Goal: Find specific page/section: Find specific page/section

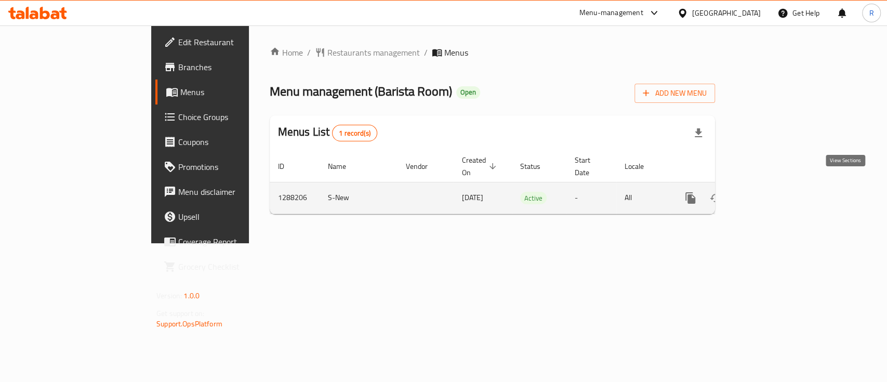
click at [772, 192] on icon "enhanced table" at bounding box center [765, 198] width 12 height 12
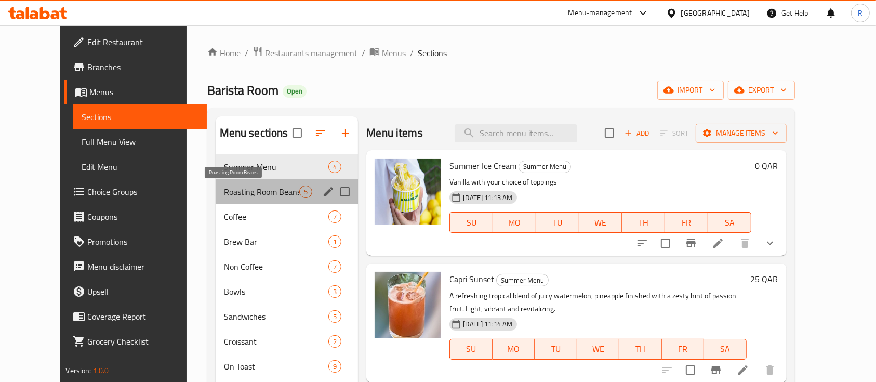
click at [224, 190] on span "Roasting Room Beans" at bounding box center [262, 191] width 76 height 12
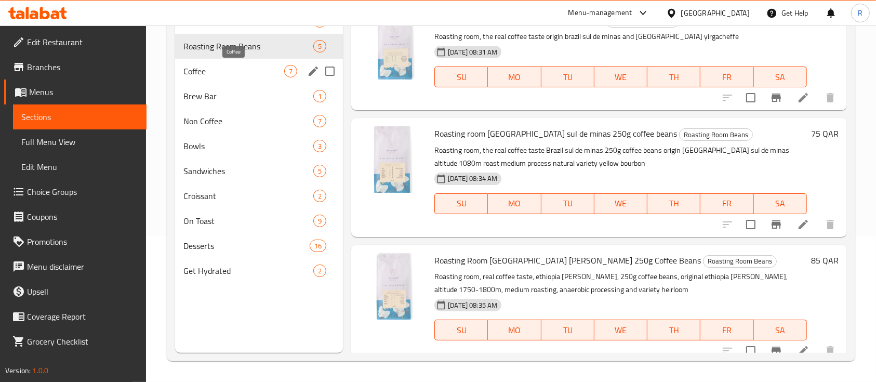
click at [195, 69] on span "Coffee" at bounding box center [233, 71] width 101 height 12
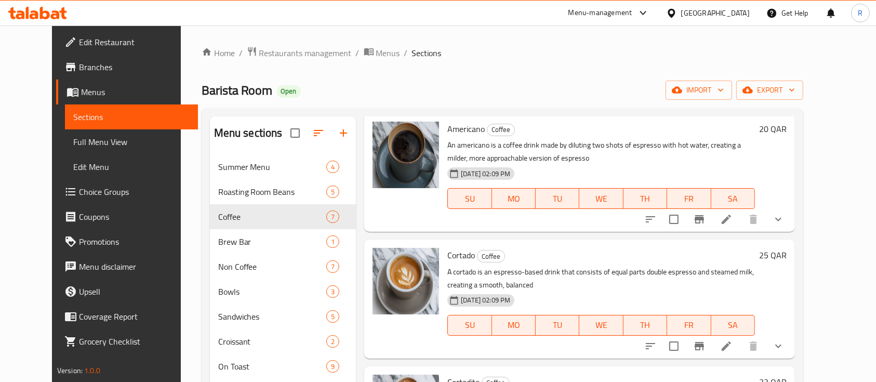
scroll to position [37, 0]
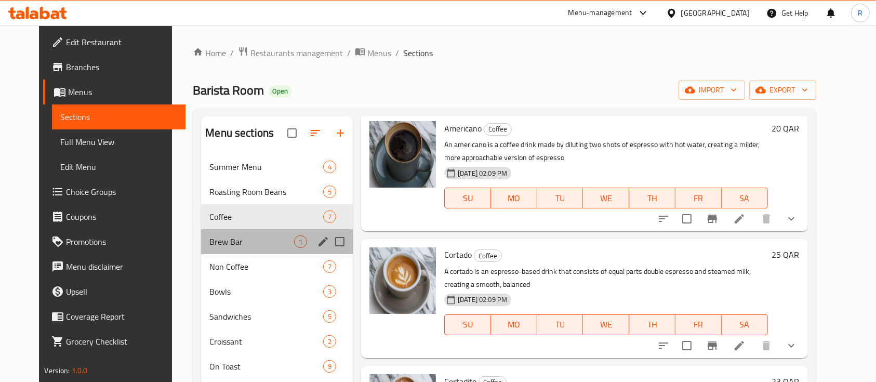
click at [216, 250] on div "Brew Bar 1" at bounding box center [277, 241] width 152 height 25
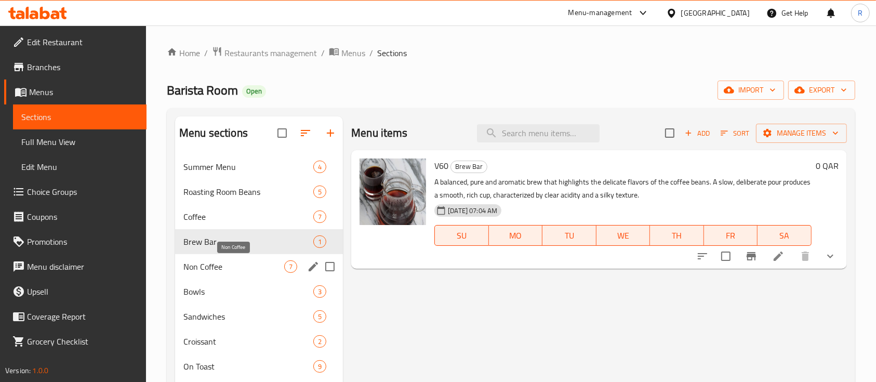
click at [195, 261] on span "Non Coffee" at bounding box center [233, 266] width 101 height 12
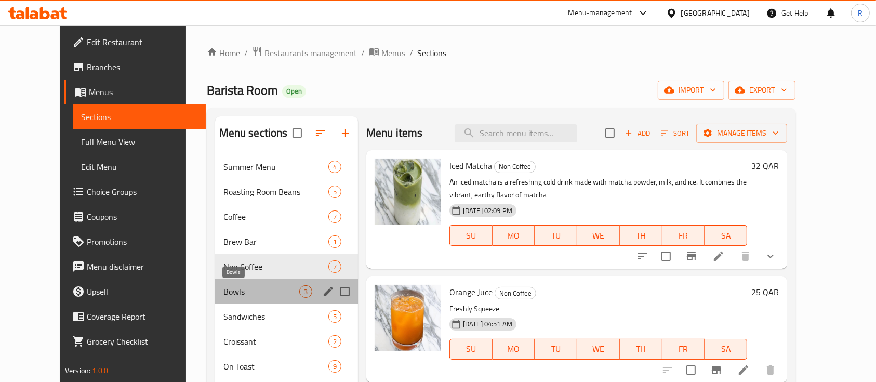
click at [223, 294] on span "Bowls" at bounding box center [261, 291] width 76 height 12
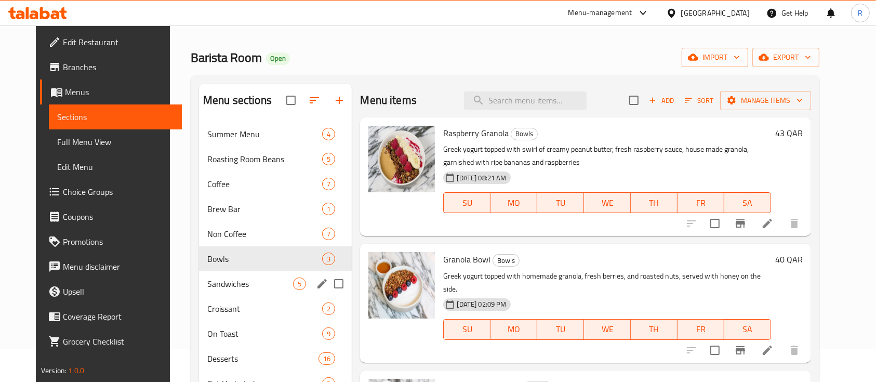
scroll to position [34, 0]
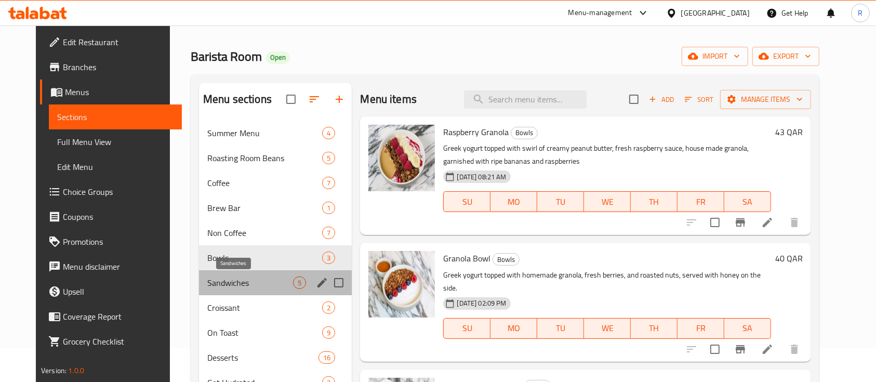
click at [208, 284] on span "Sandwiches" at bounding box center [250, 282] width 86 height 12
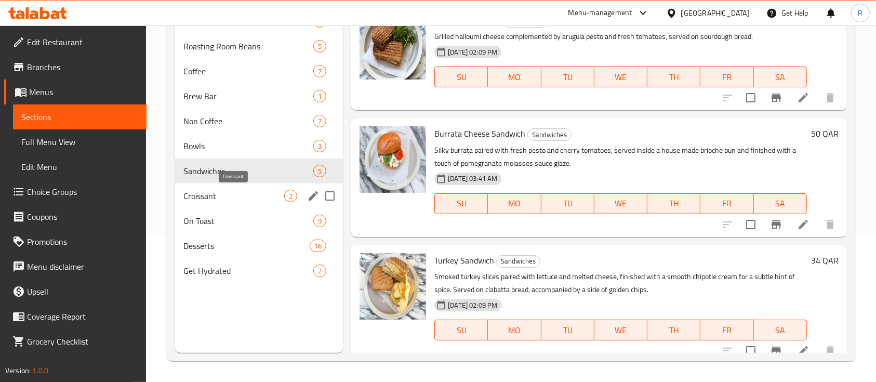
click at [200, 193] on span "Croissant" at bounding box center [233, 196] width 101 height 12
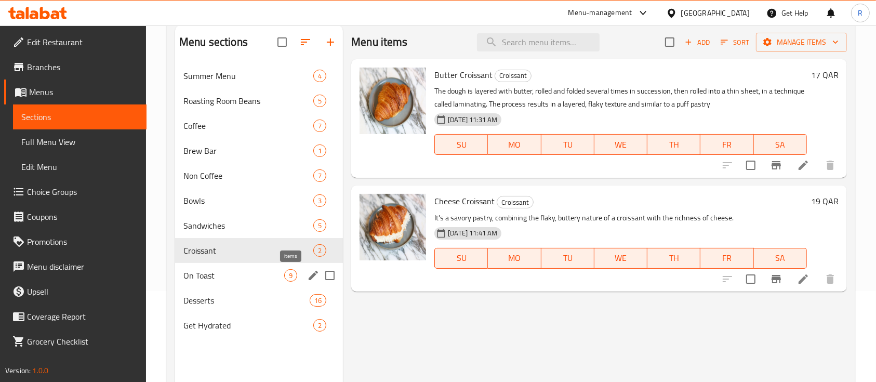
scroll to position [91, 0]
click at [215, 281] on div "On Toast 9" at bounding box center [259, 274] width 168 height 25
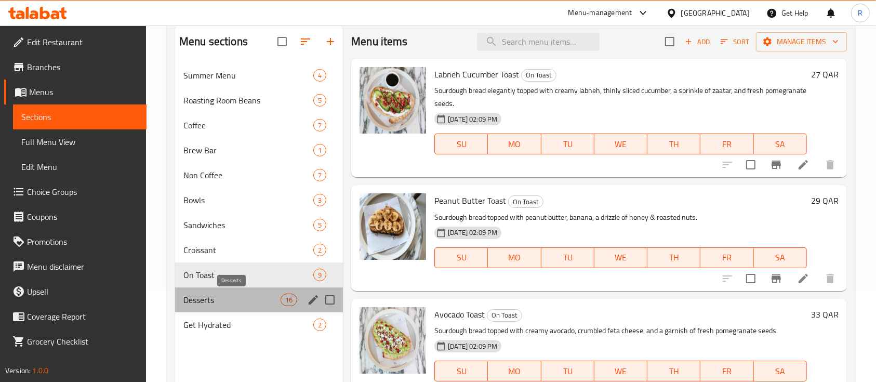
click at [212, 298] on span "Desserts" at bounding box center [231, 300] width 97 height 12
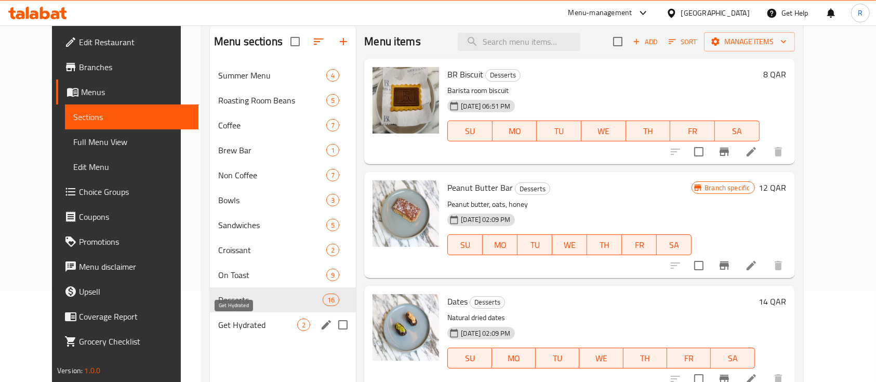
click at [218, 320] on span "Get Hydrated" at bounding box center [257, 324] width 79 height 12
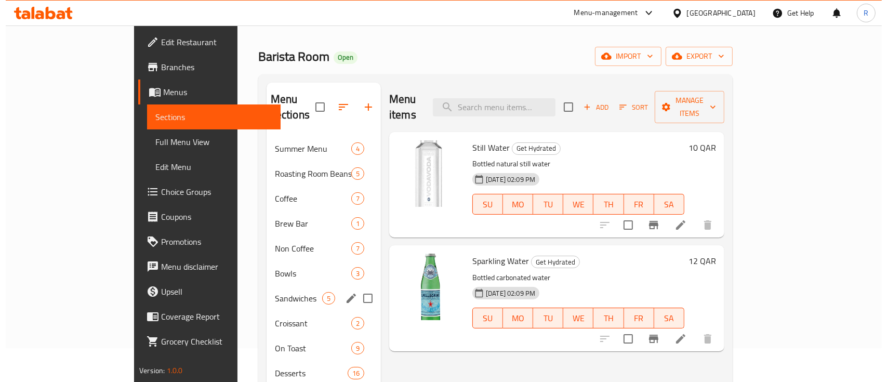
scroll to position [31, 0]
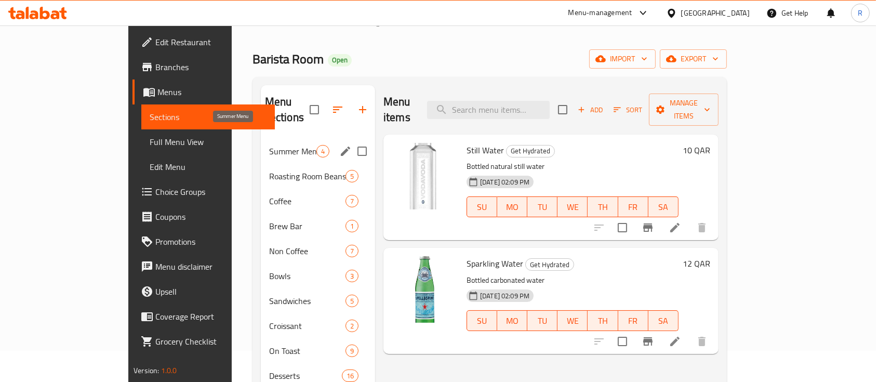
click at [269, 145] on span "Summer Menu" at bounding box center [292, 151] width 47 height 12
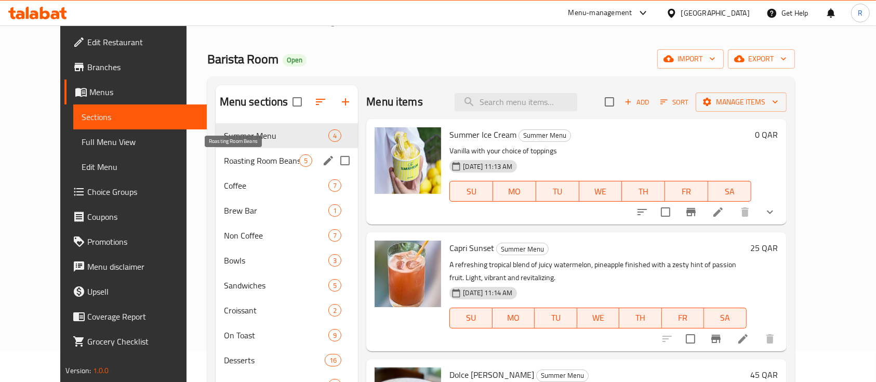
click at [224, 162] on span "Roasting Room Beans" at bounding box center [262, 160] width 76 height 12
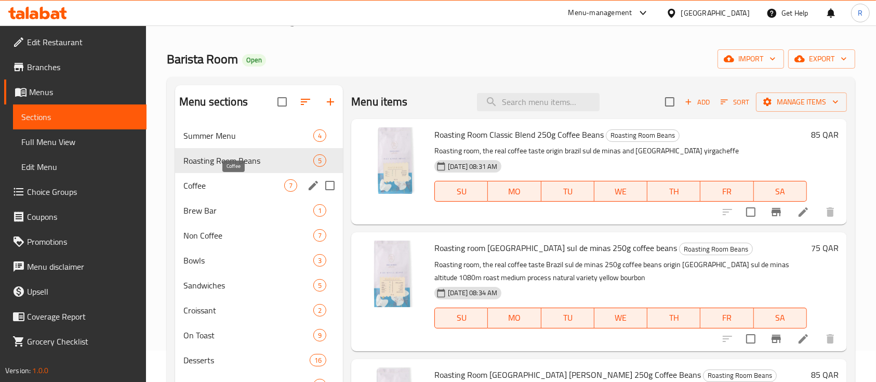
click at [205, 179] on span "Coffee" at bounding box center [233, 185] width 101 height 12
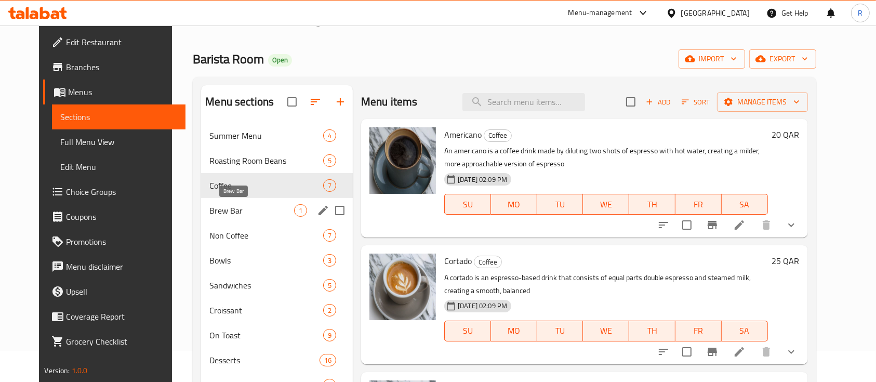
click at [213, 208] on span "Brew Bar" at bounding box center [251, 210] width 85 height 12
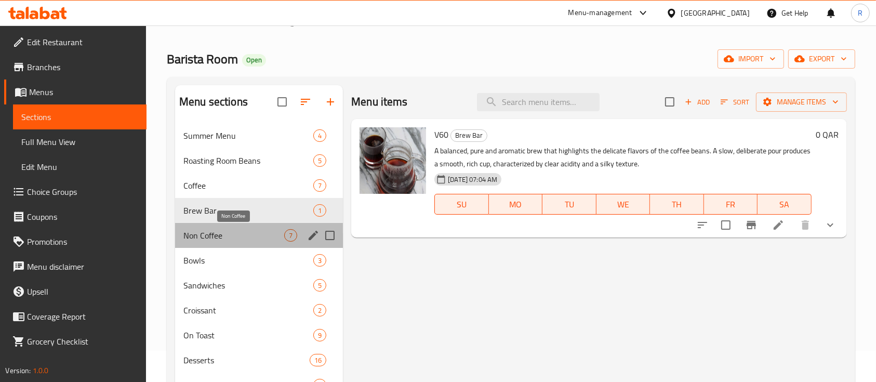
click at [222, 231] on span "Non Coffee" at bounding box center [233, 235] width 101 height 12
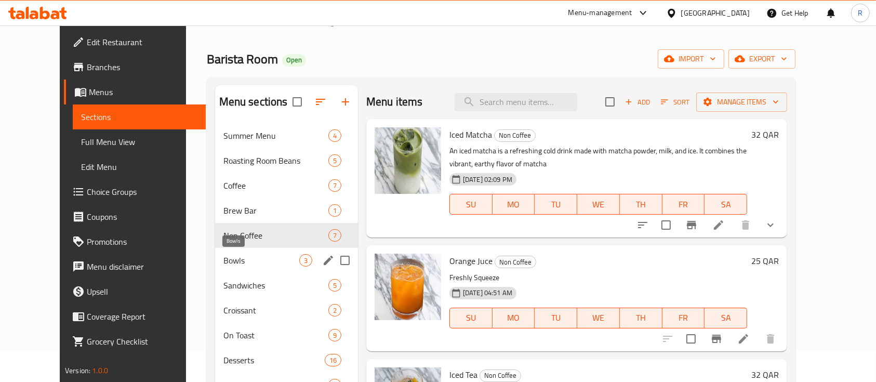
click at [223, 261] on span "Bowls" at bounding box center [261, 260] width 76 height 12
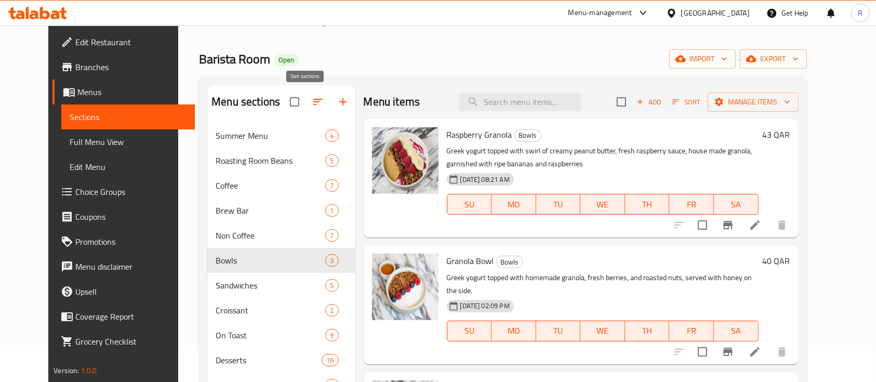
click at [312, 100] on icon "button" at bounding box center [318, 102] width 12 height 12
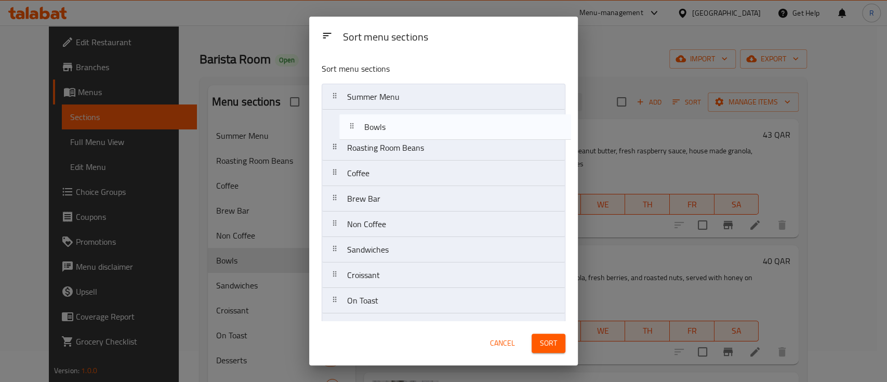
drag, startPoint x: 398, startPoint y: 229, endPoint x: 415, endPoint y: 126, distance: 104.1
click at [415, 126] on nav "Summer Menu Roasting Room Beans Coffee Brew Bar Non Coffee Bowls Sandwiches Cro…" at bounding box center [444, 224] width 244 height 281
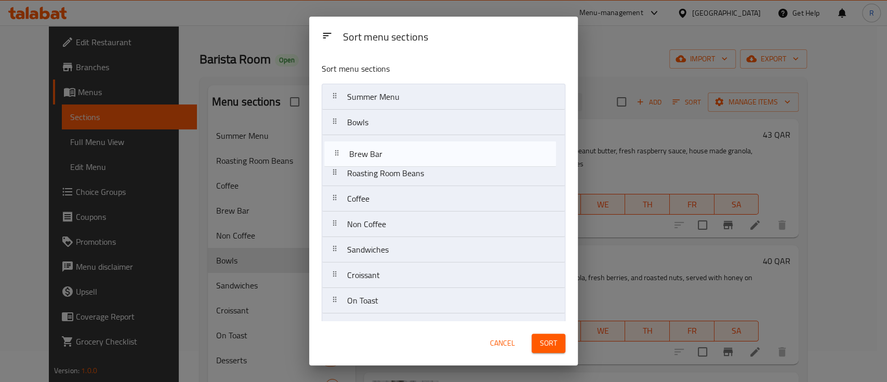
drag, startPoint x: 422, startPoint y: 201, endPoint x: 424, endPoint y: 152, distance: 48.4
click at [424, 152] on nav "Summer Menu Bowls Roasting Room Beans Coffee Brew Bar Non Coffee Sandwiches Cro…" at bounding box center [444, 224] width 244 height 281
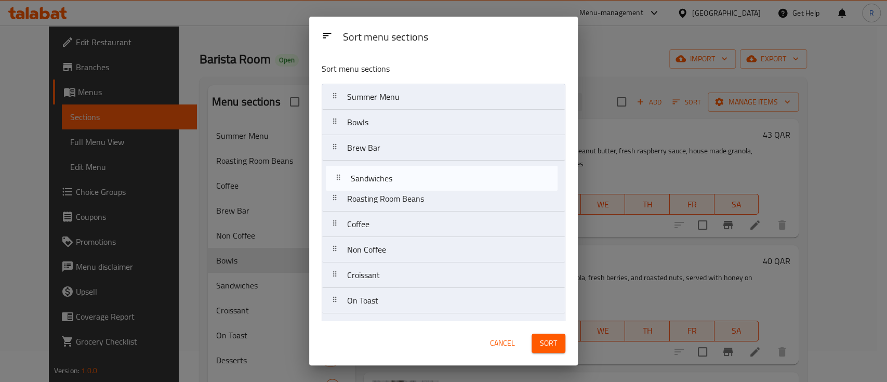
drag, startPoint x: 427, startPoint y: 251, endPoint x: 431, endPoint y: 175, distance: 76.5
click at [431, 175] on nav "Summer Menu Bowls Brew Bar Roasting Room Beans Coffee Non Coffee Sandwiches Cro…" at bounding box center [444, 224] width 244 height 281
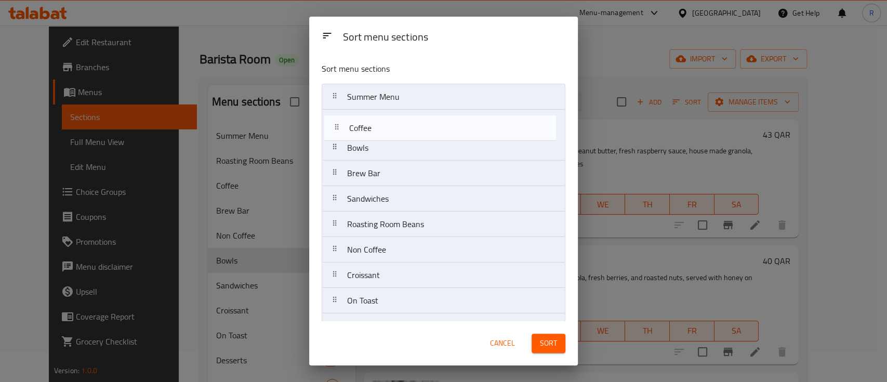
drag, startPoint x: 428, startPoint y: 224, endPoint x: 430, endPoint y: 126, distance: 98.2
click at [430, 126] on nav "Summer Menu Bowls Brew Bar Sandwiches Roasting Room Beans Coffee Non Coffee Cro…" at bounding box center [444, 224] width 244 height 281
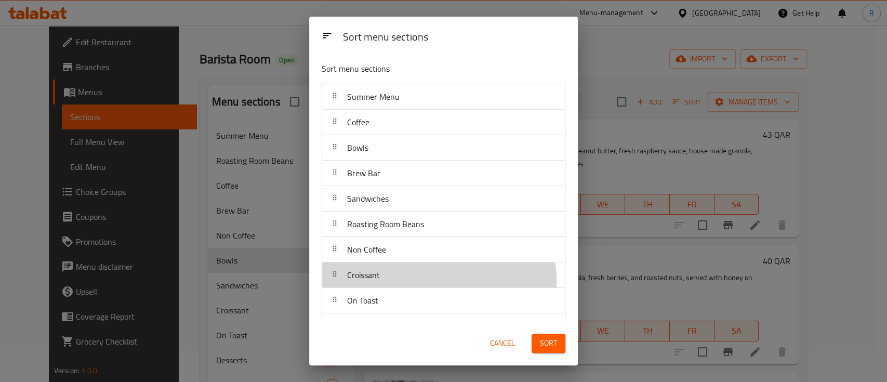
scroll to position [2, 0]
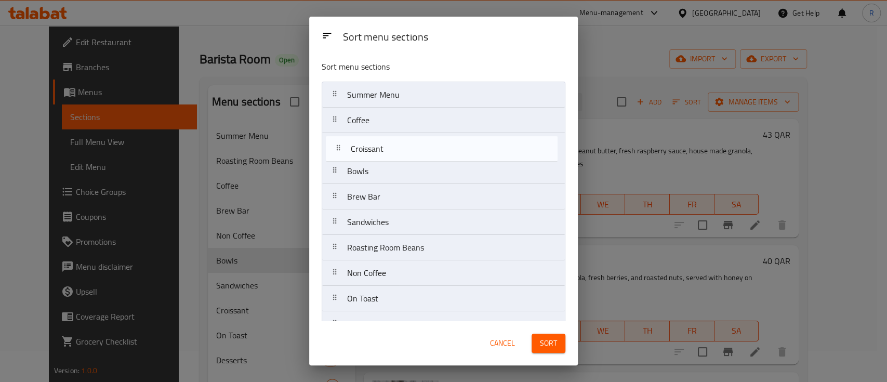
drag, startPoint x: 426, startPoint y: 281, endPoint x: 429, endPoint y: 152, distance: 128.9
click at [429, 152] on nav "Summer Menu Coffee Bowls Brew Bar Sandwiches Roasting Room Beans Non Coffee Cro…" at bounding box center [444, 222] width 244 height 281
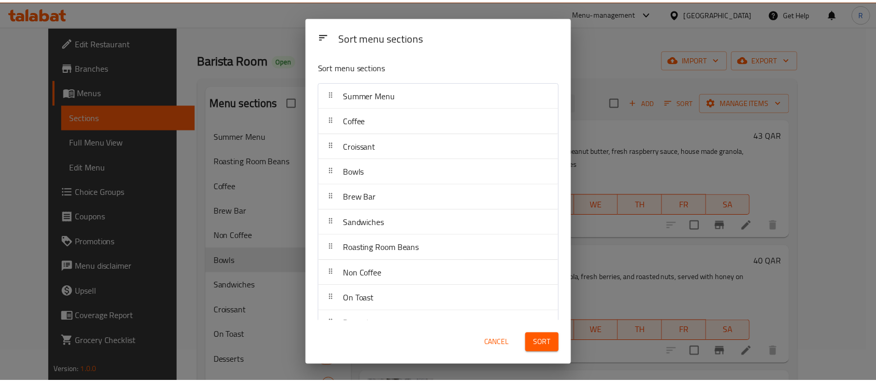
scroll to position [47, 0]
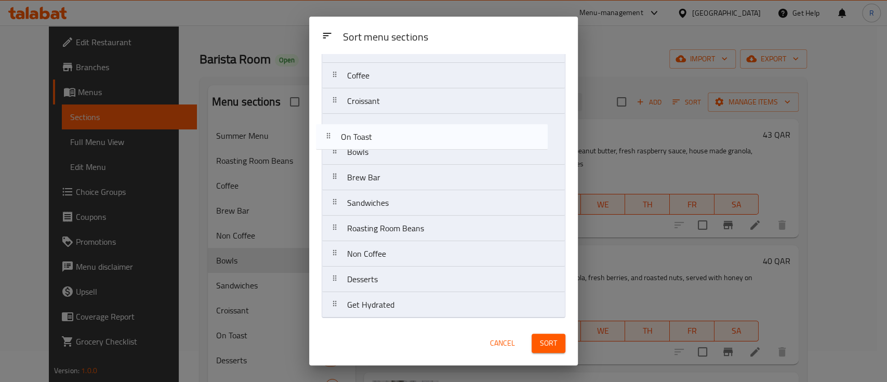
drag, startPoint x: 419, startPoint y: 252, endPoint x: 413, endPoint y: 133, distance: 119.1
click at [413, 133] on nav "Summer Menu Coffee Croissant Bowls Brew Bar Sandwiches Roasting Room Beans Non …" at bounding box center [444, 177] width 244 height 281
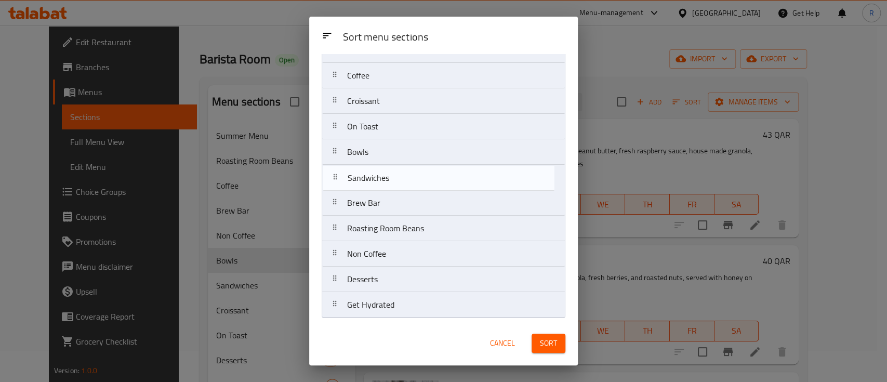
drag, startPoint x: 426, startPoint y: 206, endPoint x: 426, endPoint y: 179, distance: 27.0
click at [426, 179] on nav "Summer Menu Coffee Croissant On Toast Bowls Brew Bar Sandwiches Roasting Room B…" at bounding box center [444, 177] width 244 height 281
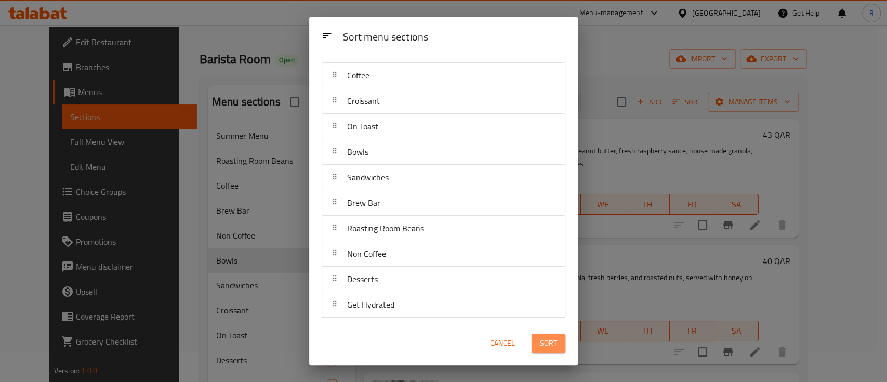
click at [546, 339] on span "Sort" at bounding box center [548, 343] width 17 height 13
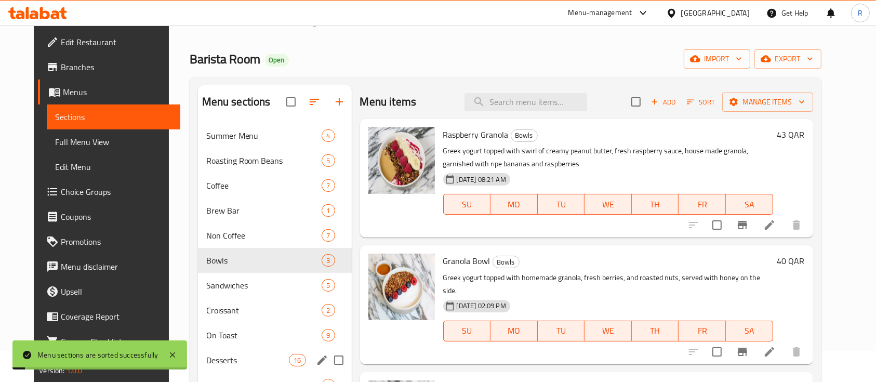
scroll to position [145, 0]
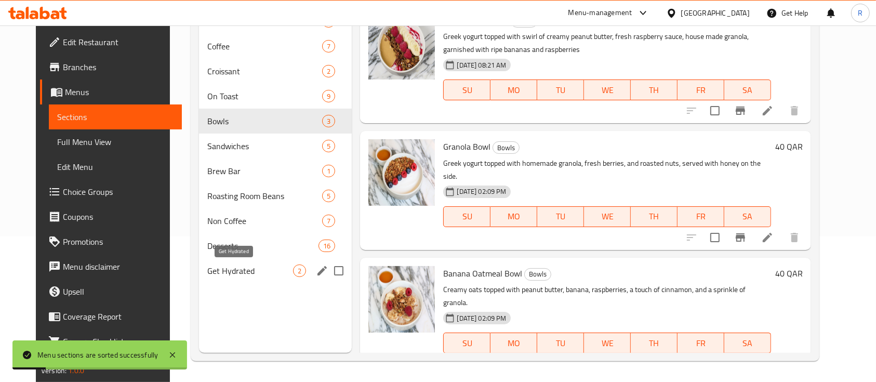
click at [214, 266] on span "Get Hydrated" at bounding box center [250, 270] width 86 height 12
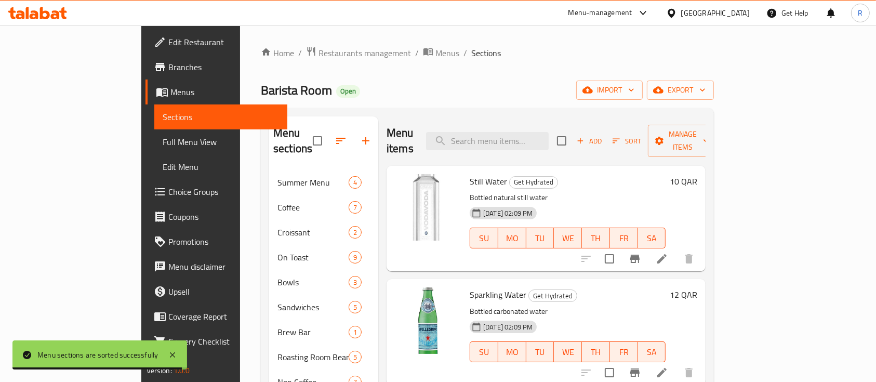
click at [454, 80] on div "Home / Restaurants management / Menus / Sections Barista Room Open import expor…" at bounding box center [487, 276] width 453 height 460
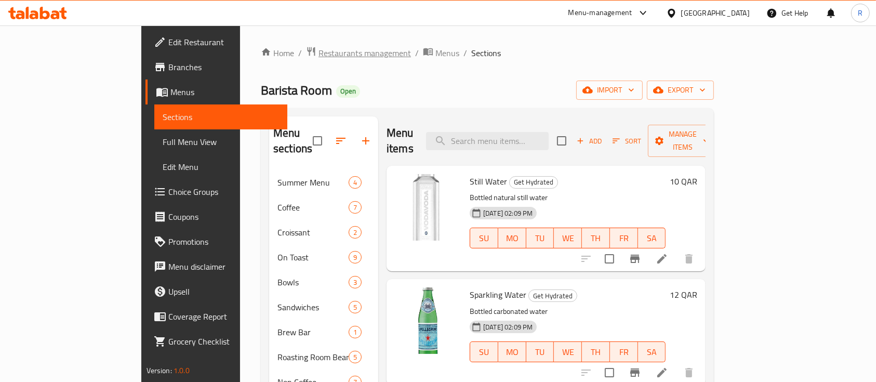
click at [318, 56] on span "Restaurants management" at bounding box center [364, 53] width 92 height 12
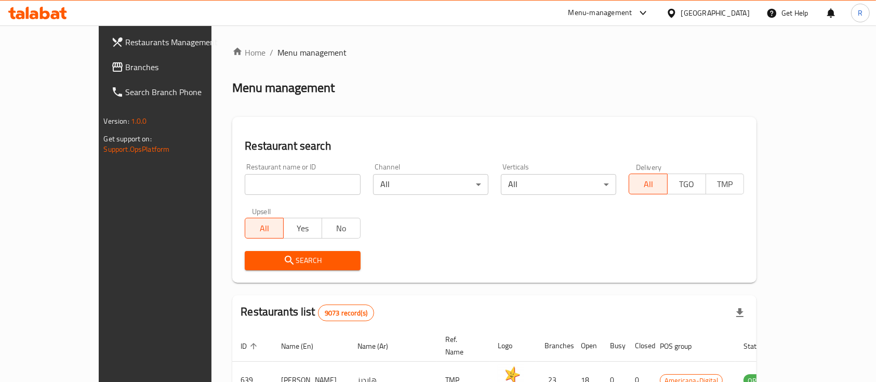
click at [649, 15] on div at bounding box center [642, 13] width 13 height 12
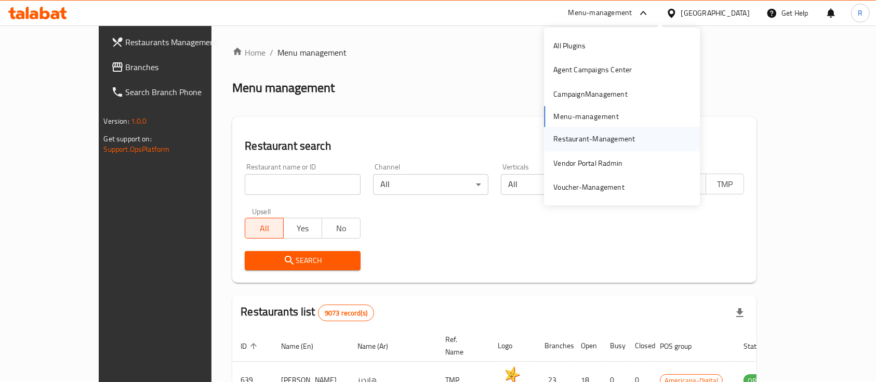
click at [582, 142] on div "Restaurant-Management" at bounding box center [594, 139] width 82 height 11
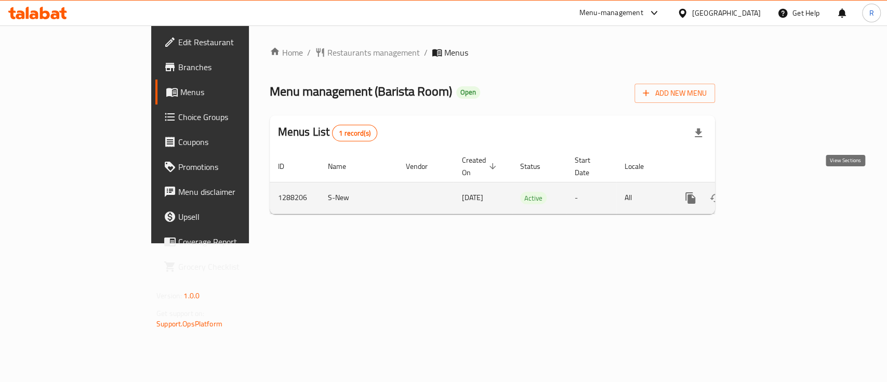
click at [772, 192] on icon "enhanced table" at bounding box center [765, 198] width 12 height 12
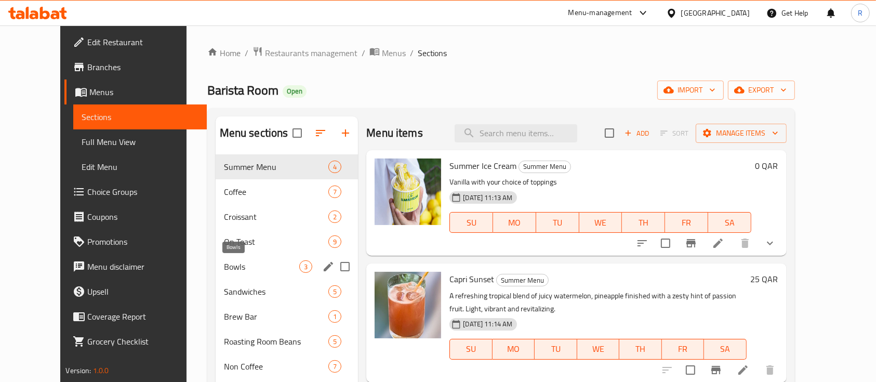
scroll to position [145, 0]
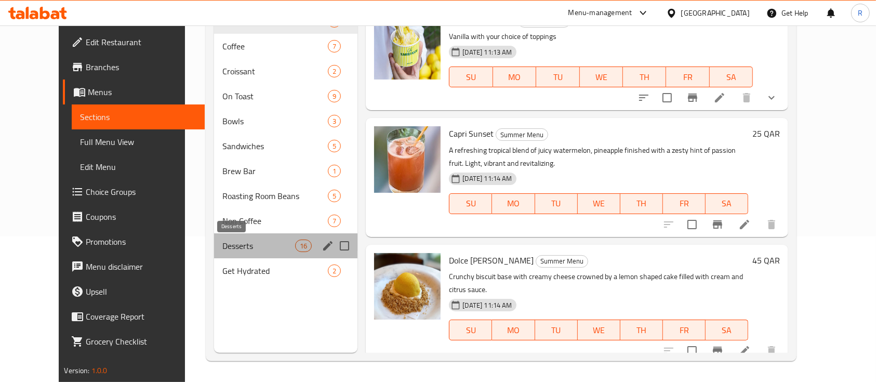
click at [222, 242] on span "Desserts" at bounding box center [258, 246] width 73 height 12
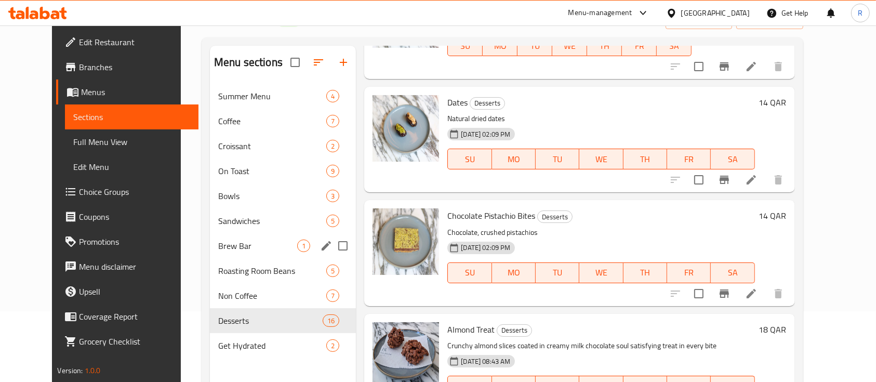
scroll to position [74, 0]
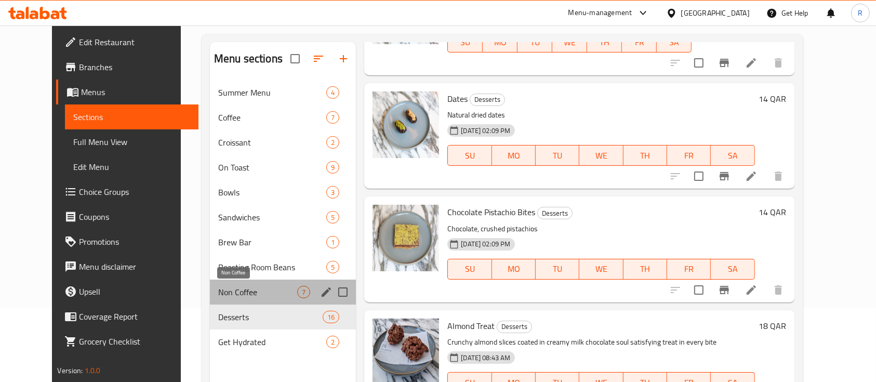
click at [219, 294] on span "Non Coffee" at bounding box center [257, 292] width 79 height 12
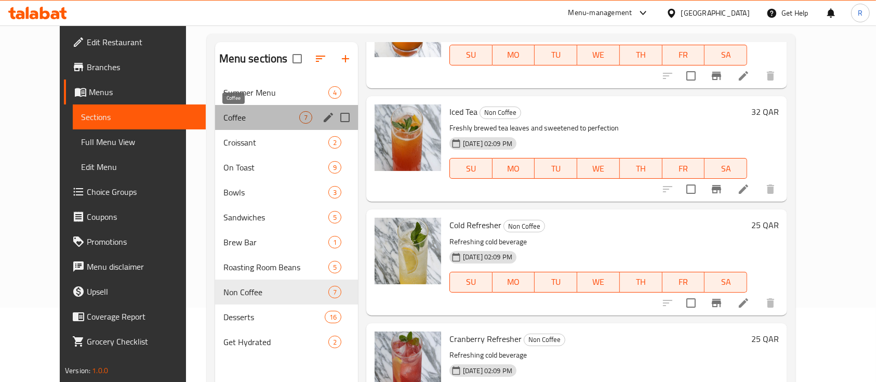
click at [223, 119] on span "Coffee" at bounding box center [261, 117] width 76 height 12
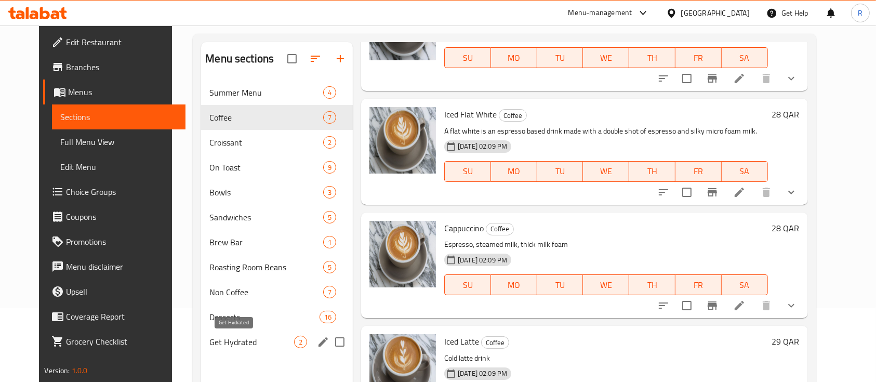
scroll to position [145, 0]
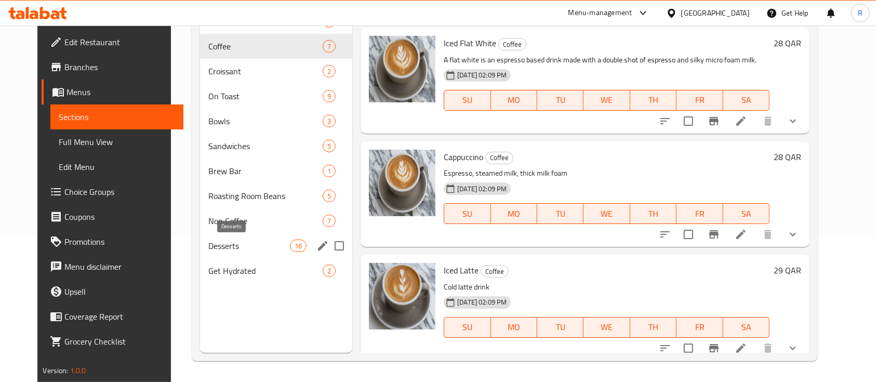
click at [216, 249] on span "Desserts" at bounding box center [249, 246] width 82 height 12
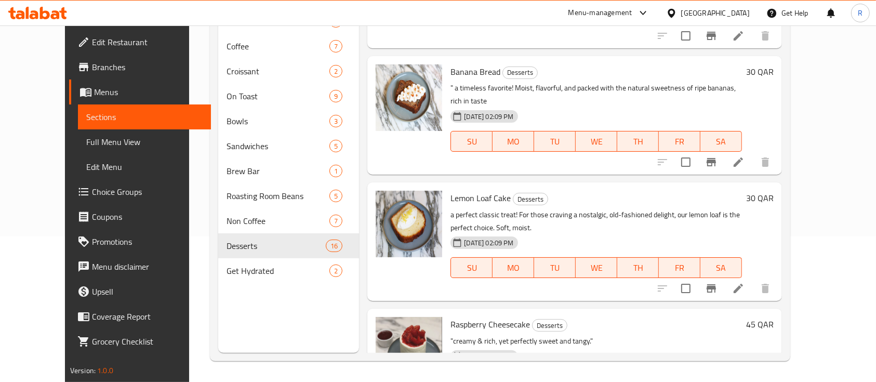
scroll to position [875, 0]
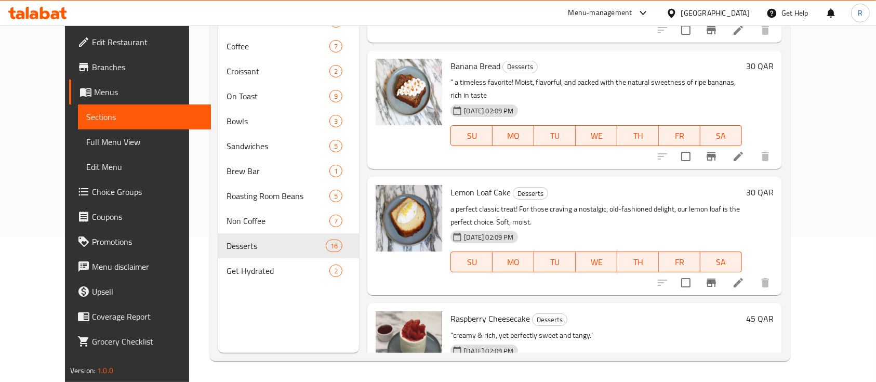
click at [649, 11] on div at bounding box center [640, 13] width 17 height 12
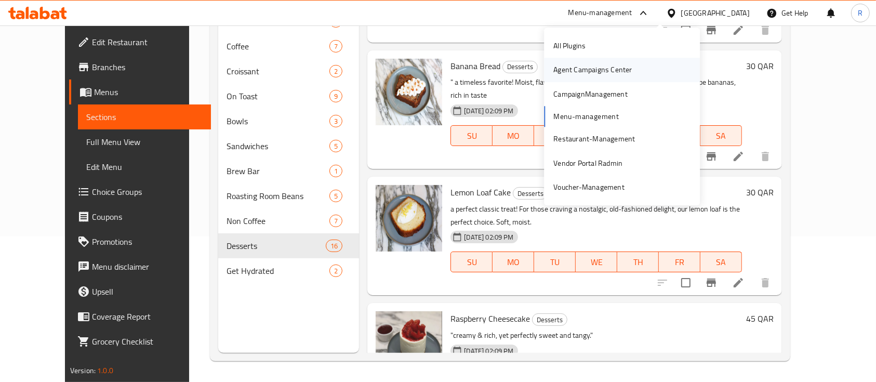
click at [590, 73] on div "Agent Campaigns Center" at bounding box center [592, 69] width 78 height 11
